Goal: Task Accomplishment & Management: Use online tool/utility

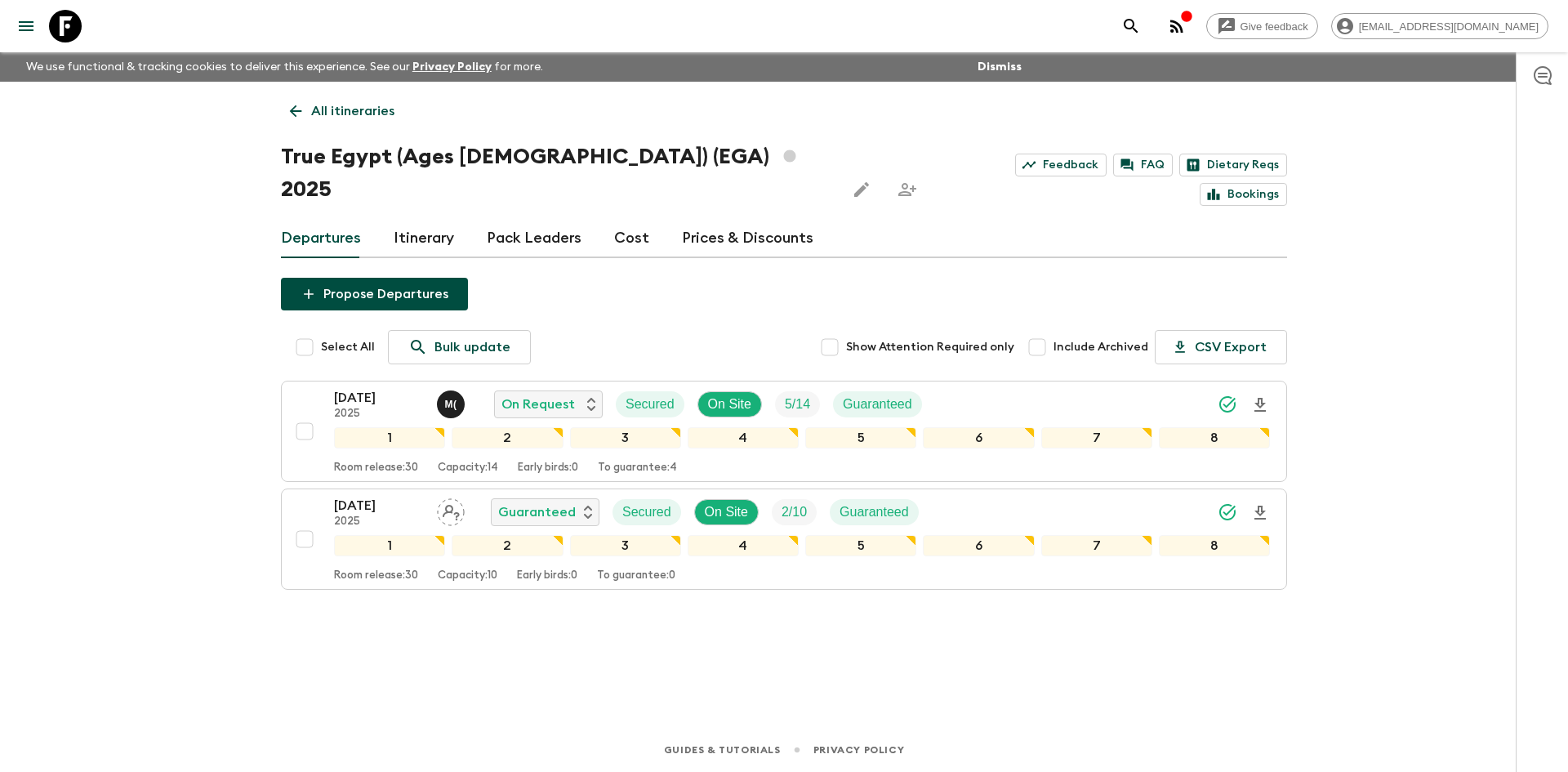
click at [327, 116] on p "All itineraries" at bounding box center [352, 111] width 84 height 20
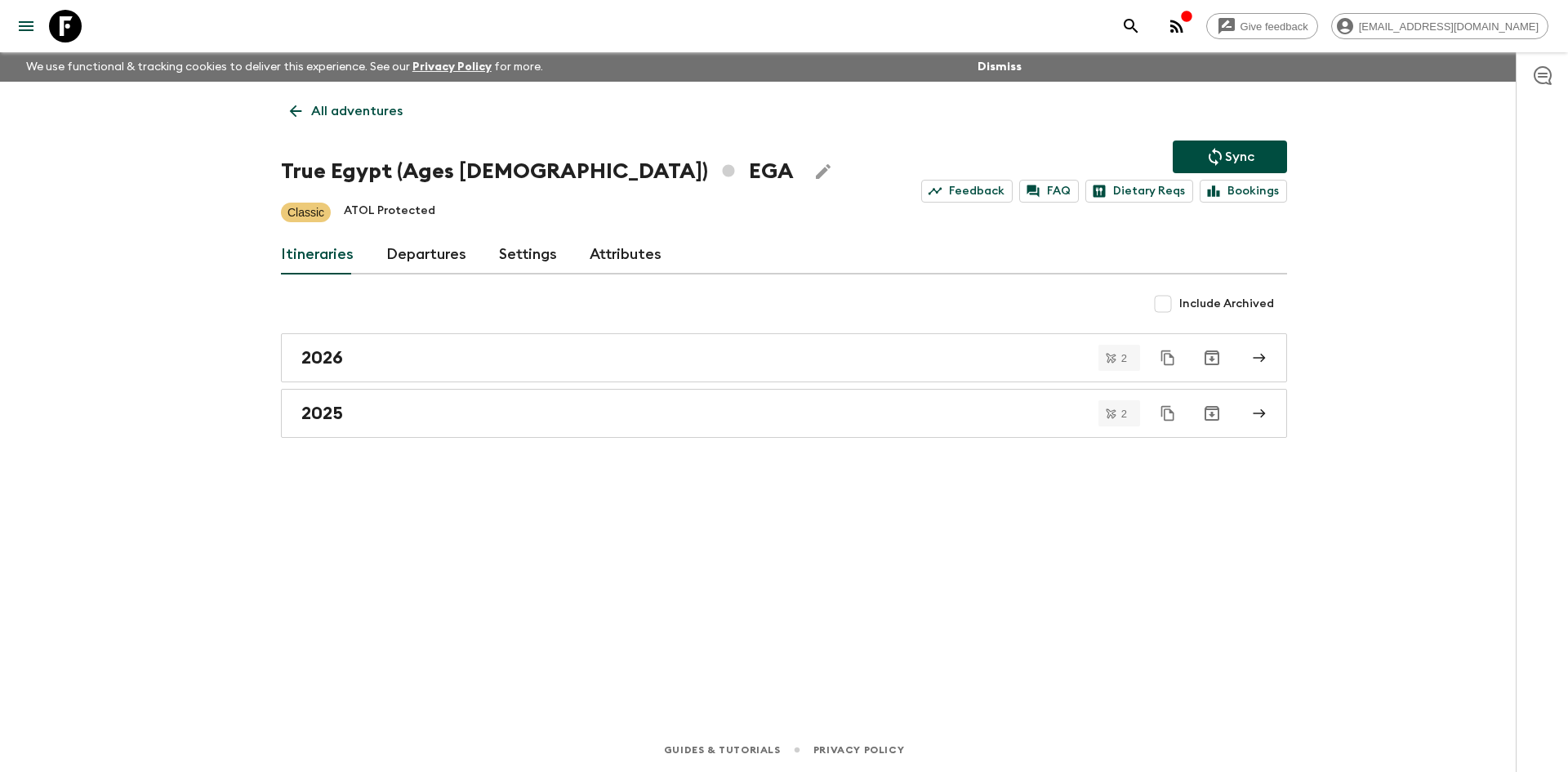
click at [327, 116] on p "All adventures" at bounding box center [356, 111] width 91 height 20
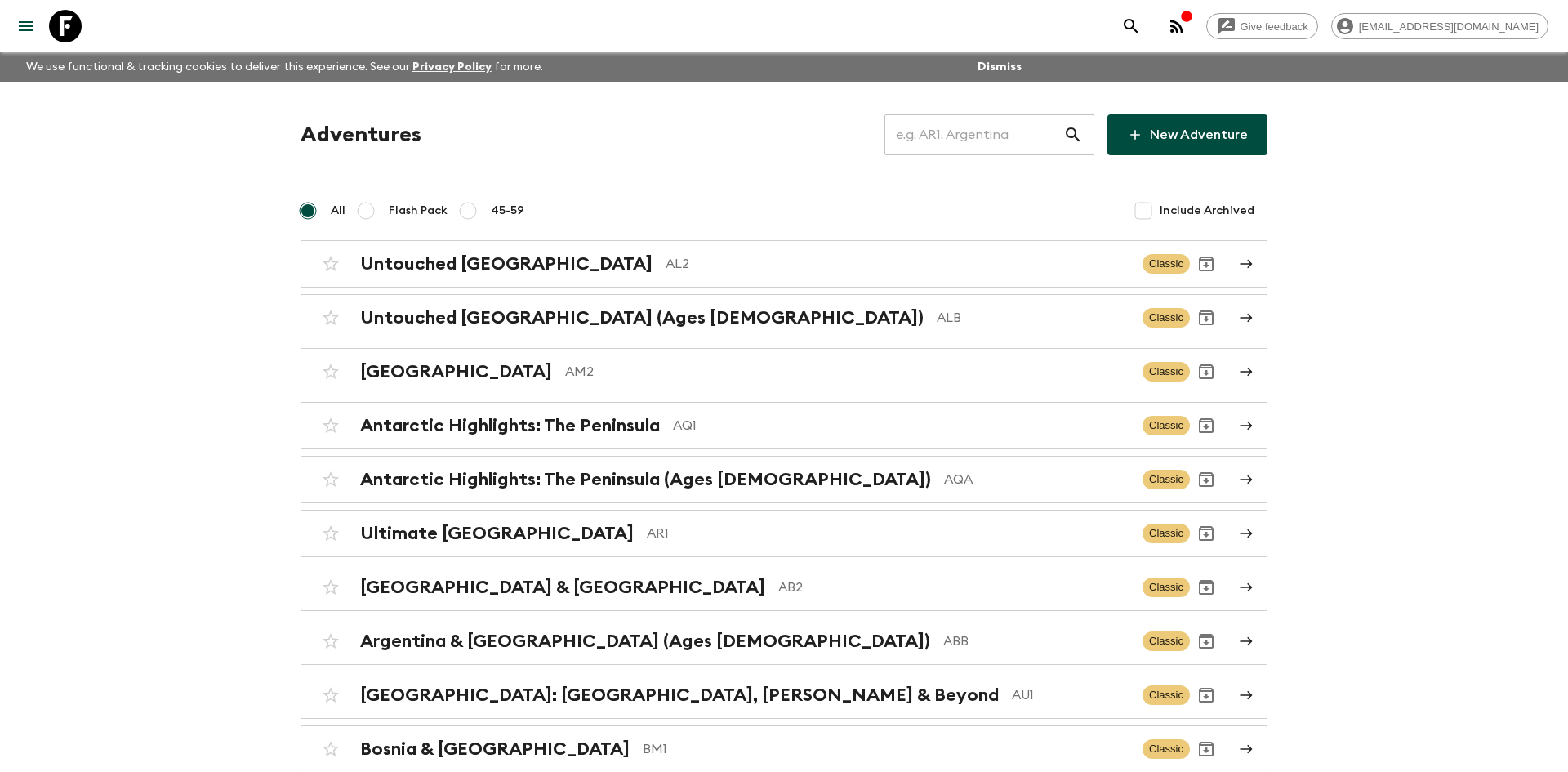
click at [915, 127] on input "text" at bounding box center [974, 134] width 178 height 46
type input "eg1"
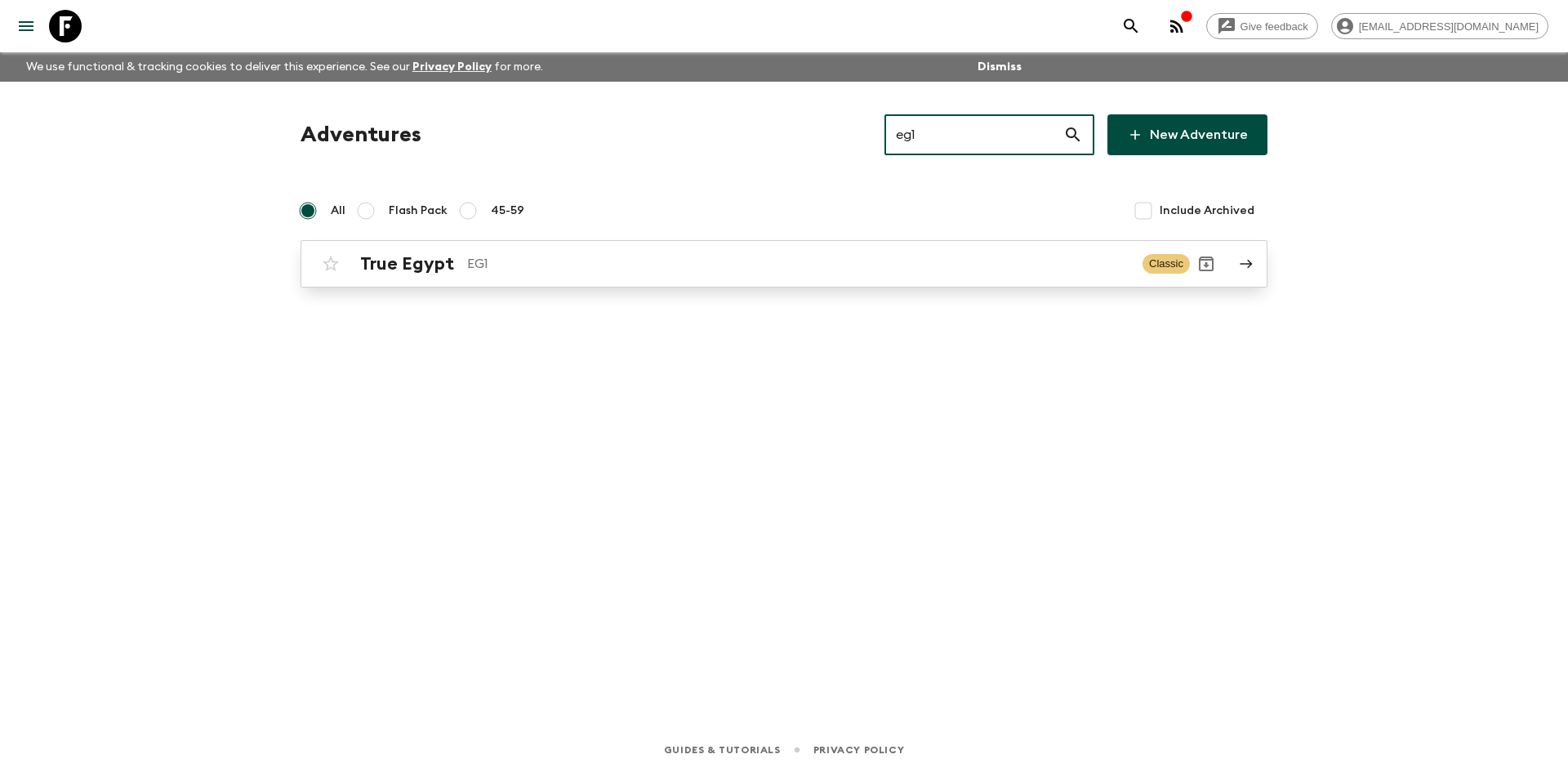
click at [535, 264] on p "EG1" at bounding box center [798, 264] width 662 height 20
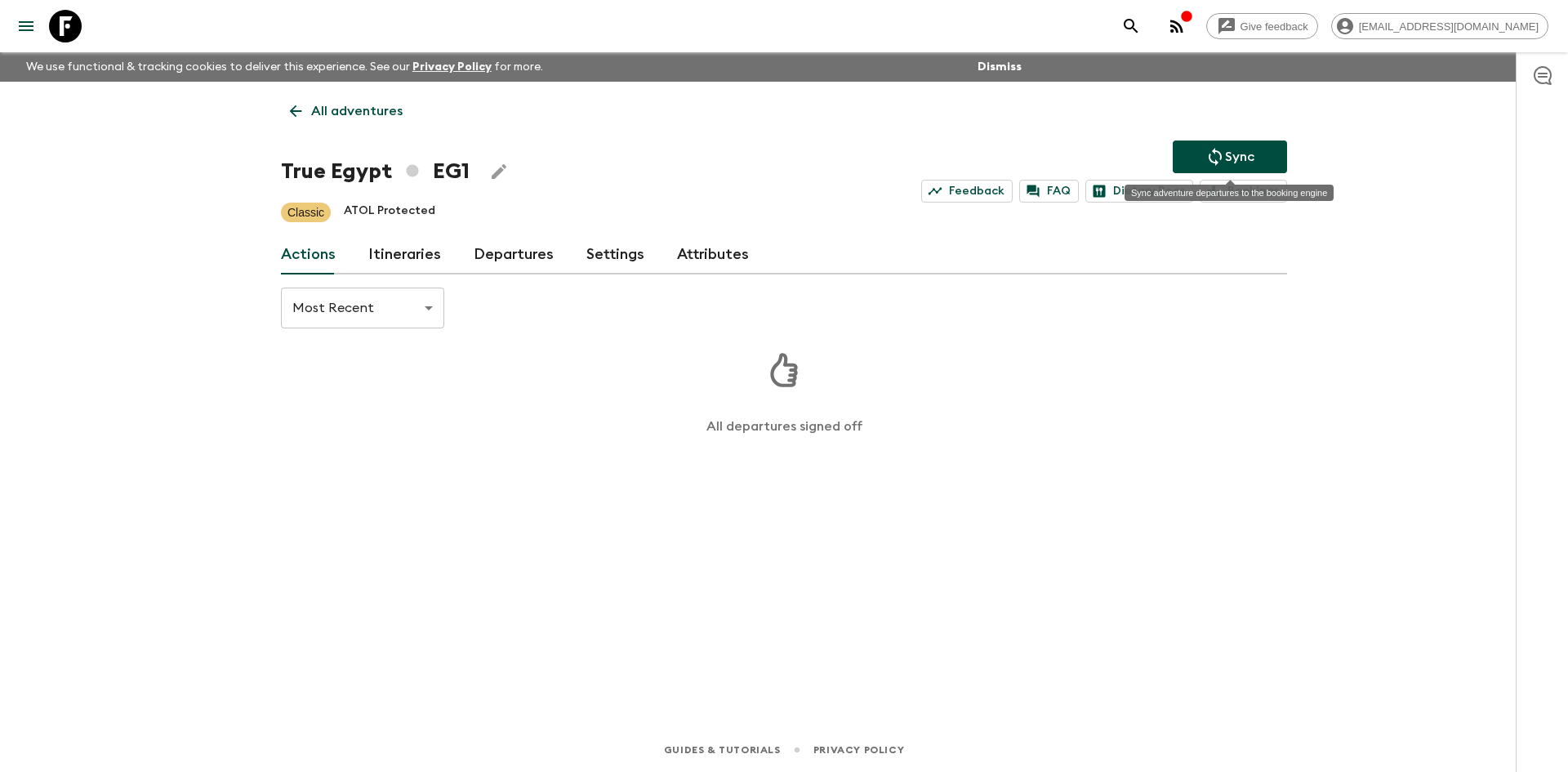
click at [1221, 166] on icon "Sync adventure departures to the booking engine" at bounding box center [1215, 157] width 20 height 20
click at [1221, 149] on icon "Sync adventure departures to the booking engine" at bounding box center [1215, 157] width 20 height 20
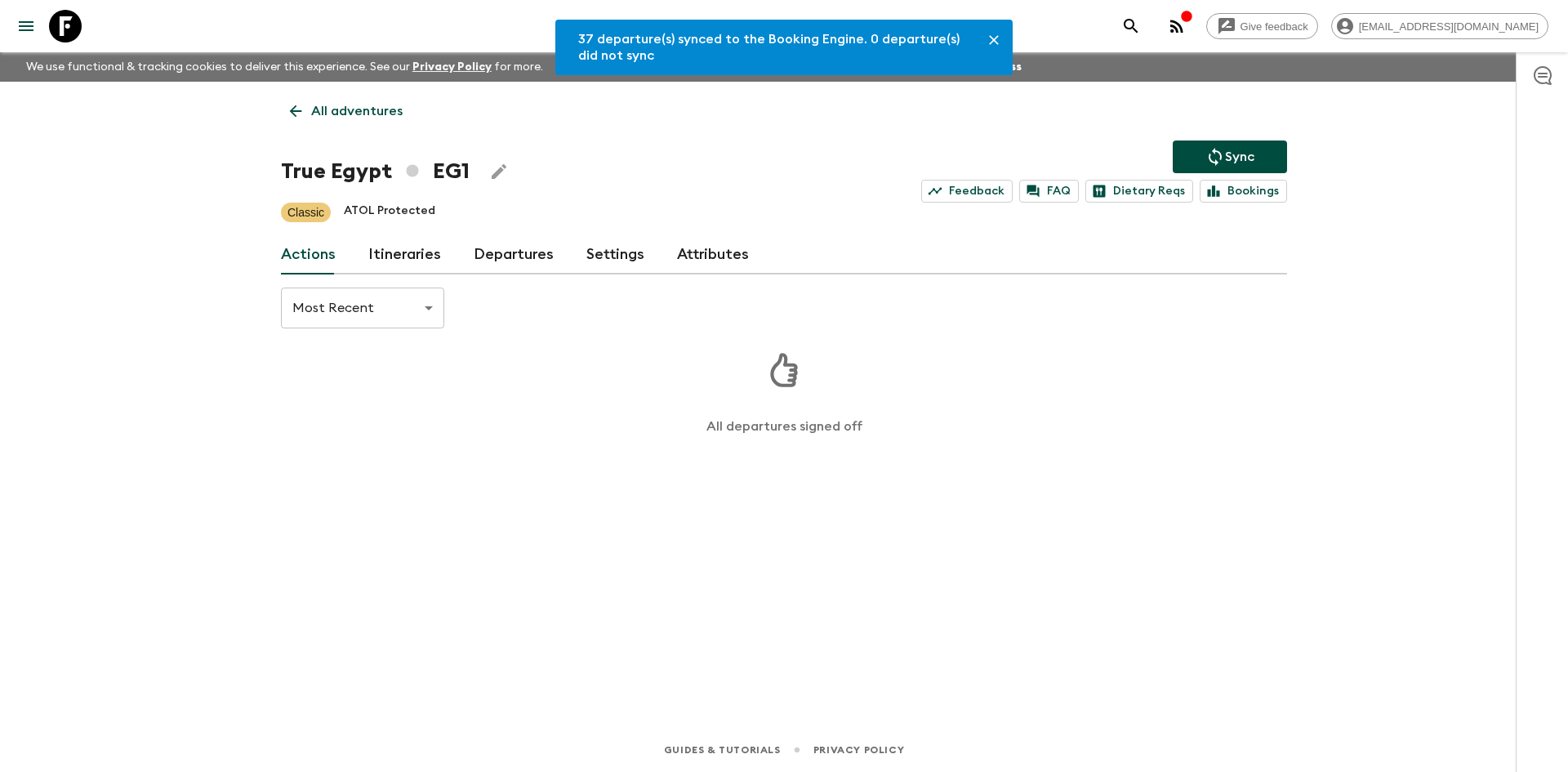
click at [533, 255] on link "Departures" at bounding box center [514, 255] width 80 height 39
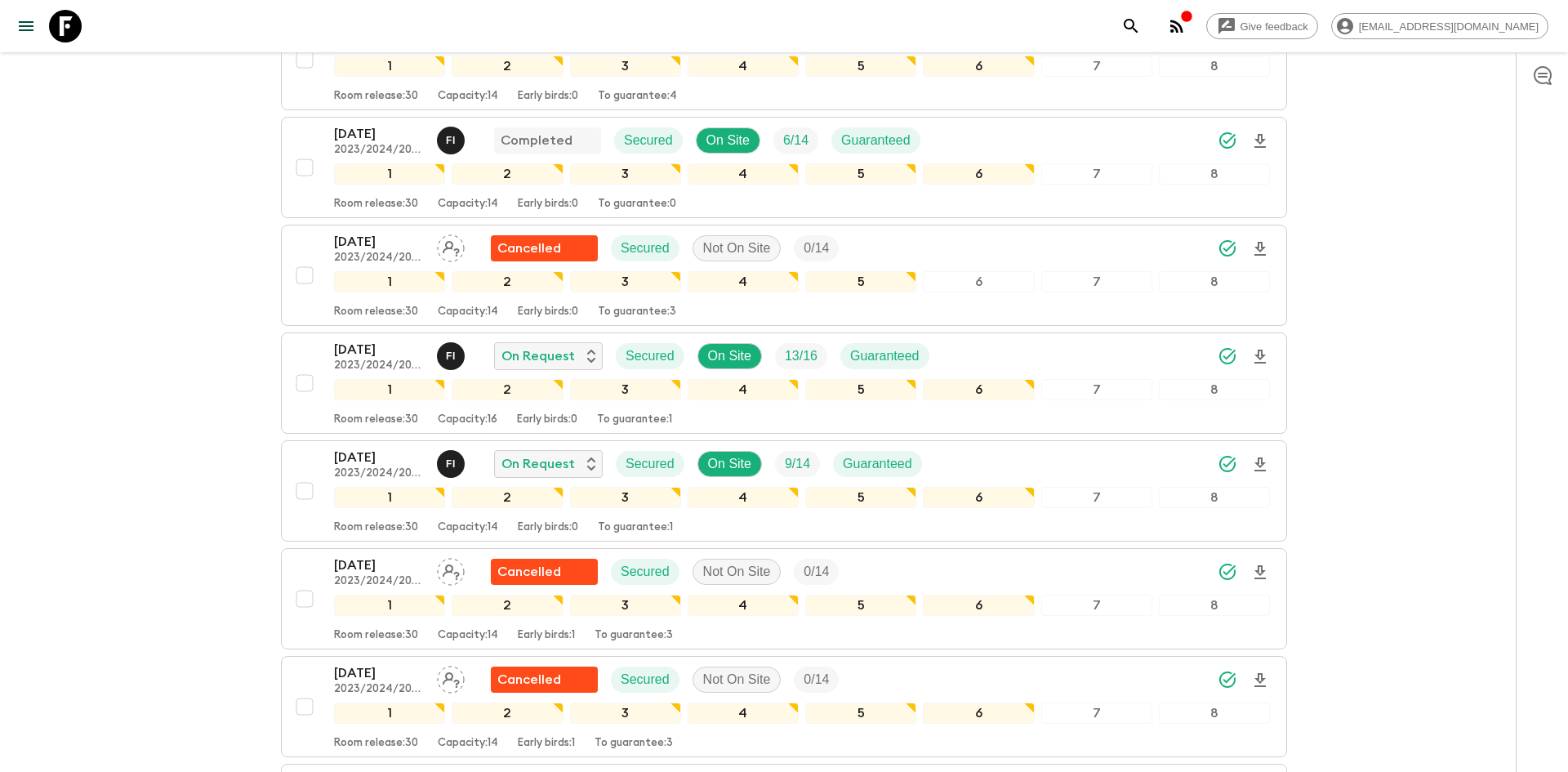
scroll to position [1264, 0]
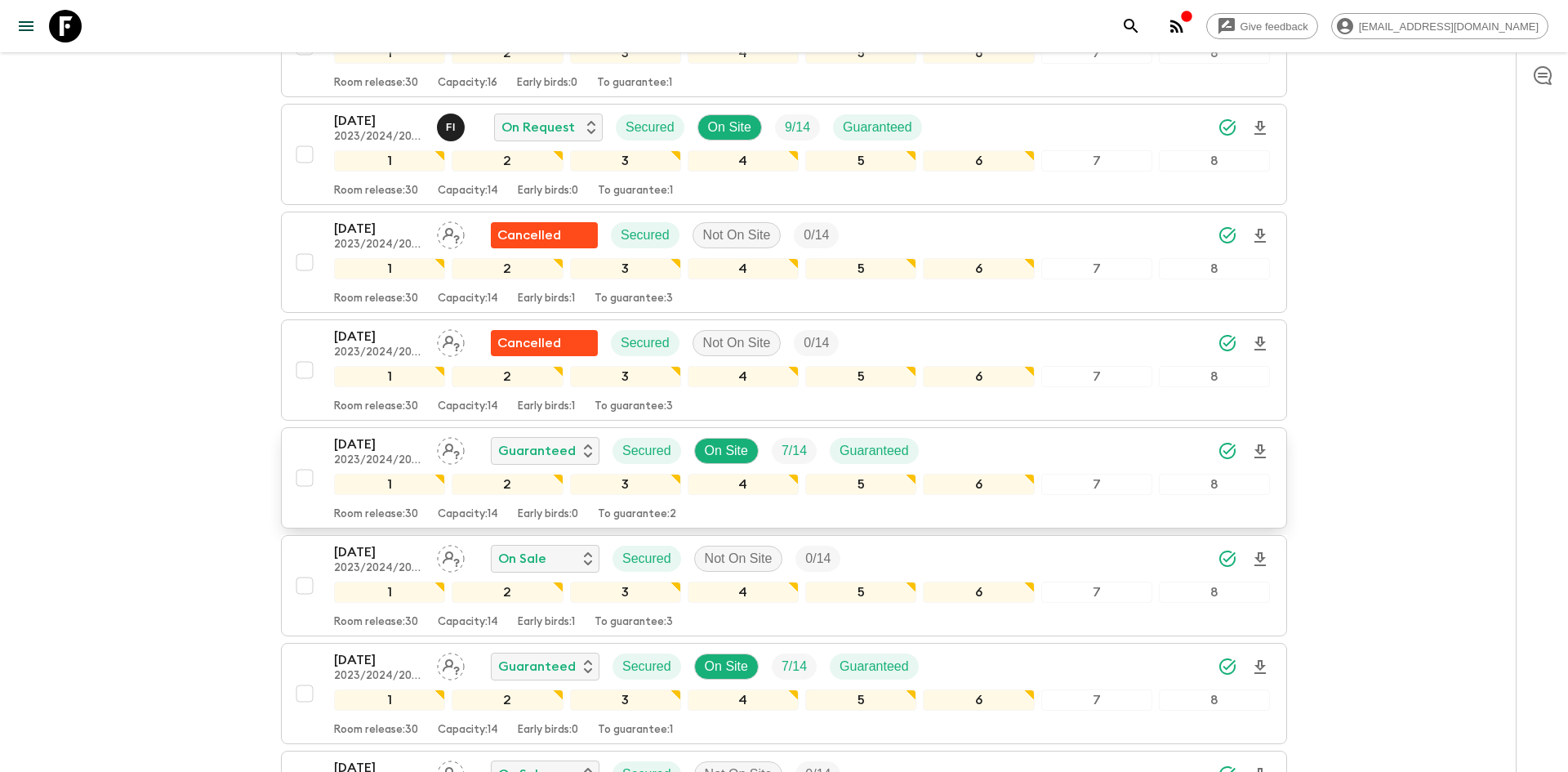
click at [1258, 451] on icon "Download Onboarding" at bounding box center [1260, 451] width 11 height 14
